Goal: Book appointment/travel/reservation

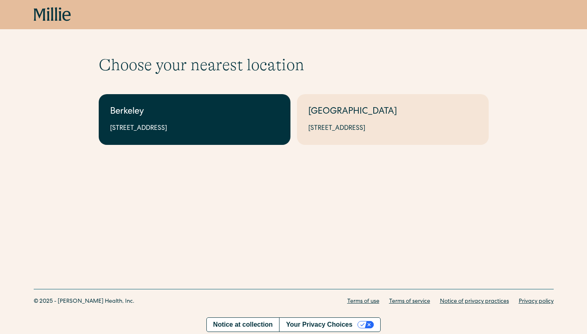
click at [243, 127] on div "2999 Regent St, Suite 524, Berkeley, CA 94705" at bounding box center [194, 129] width 169 height 10
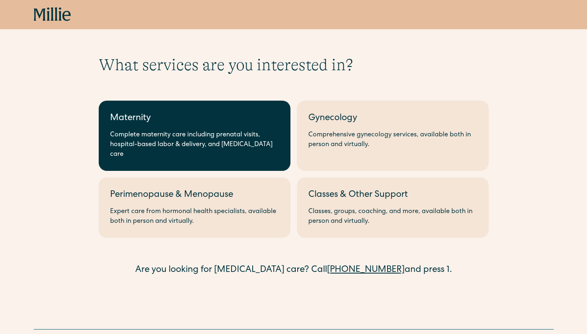
click at [251, 121] on div "Maternity" at bounding box center [194, 118] width 169 height 13
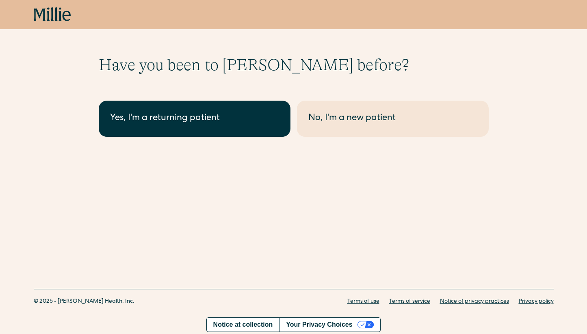
click at [253, 120] on div "Yes, I'm a returning patient" at bounding box center [194, 118] width 169 height 13
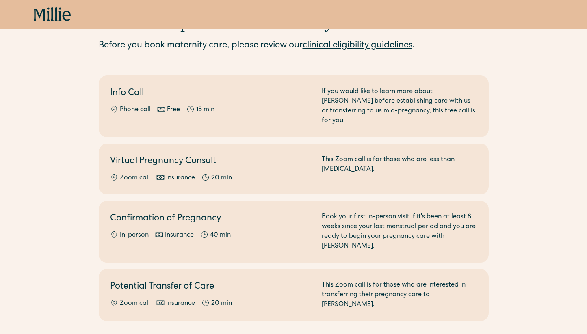
scroll to position [41, 0]
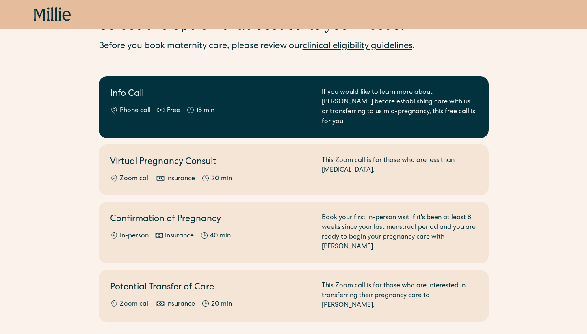
click at [253, 108] on div "Phone call Free 15 min" at bounding box center [211, 111] width 202 height 10
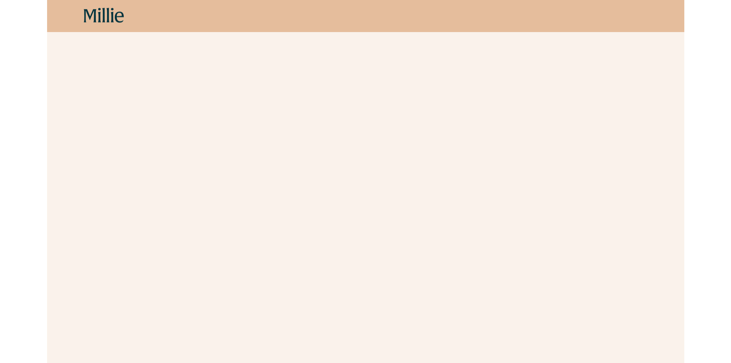
scroll to position [185, 0]
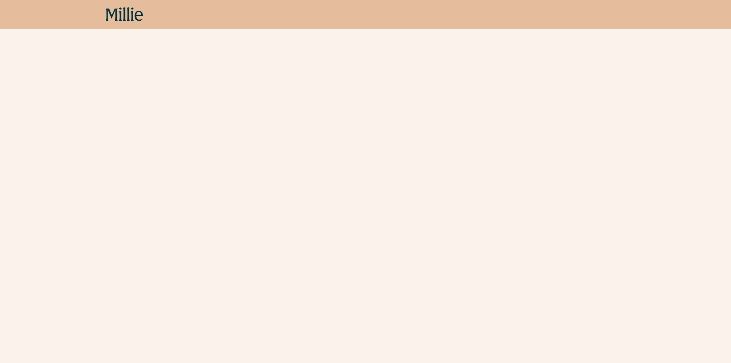
click at [586, 149] on div "Schedule your appointment A free call to learn more about [PERSON_NAME] before …" at bounding box center [365, 117] width 731 height 494
